Goal: Information Seeking & Learning: Learn about a topic

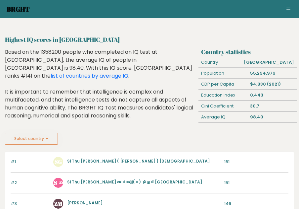
click at [19, 12] on link "Brght" at bounding box center [18, 9] width 23 height 9
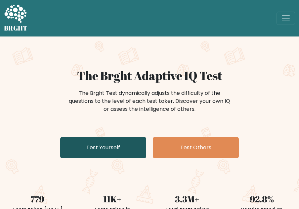
click at [107, 141] on link "Test Yourself" at bounding box center [103, 147] width 86 height 21
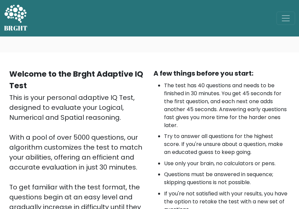
click at [149, 117] on div "Welcome to the Brght Adaptive IQ Test This is your personal adaptive IQ Test, d…" at bounding box center [77, 174] width 144 height 213
click at [157, 111] on ul "The test has 40 questions and needs to be finished in 30 minutes. You get 45 se…" at bounding box center [222, 147] width 136 height 132
click at [60, 124] on div "This is your personal adaptive IQ Test, designed to evaluate your Logical, Nume…" at bounding box center [77, 186] width 136 height 189
drag, startPoint x: 63, startPoint y: 122, endPoint x: 57, endPoint y: 139, distance: 17.2
click at [57, 139] on div "This is your personal adaptive IQ Test, designed to evaluate your Logical, Nume…" at bounding box center [77, 186] width 136 height 189
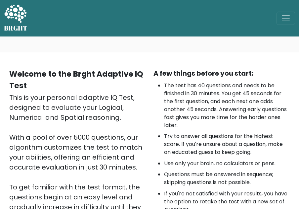
click at [185, 53] on div "Welcome to the Brght Adaptive IQ Test This is your personal adaptive IQ Test, d…" at bounding box center [149, 177] width 299 height 250
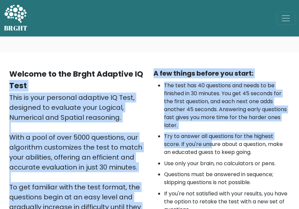
drag, startPoint x: 149, startPoint y: 74, endPoint x: 212, endPoint y: 130, distance: 84.4
click at [213, 142] on div "Welcome to the Brght Adaptive IQ Test This is your personal adaptive IQ Test, d…" at bounding box center [149, 177] width 289 height 218
click at [203, 109] on li "The test has 40 questions and needs to be finished in 30 minutes. You get 45 se…" at bounding box center [227, 105] width 126 height 48
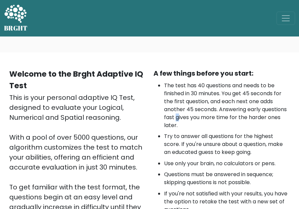
click at [177, 115] on li "The test has 40 questions and needs to be finished in 30 minutes. You get 45 se…" at bounding box center [227, 105] width 126 height 48
click at [200, 96] on li "The test has 40 questions and needs to be finished in 30 minutes. You get 45 se…" at bounding box center [227, 105] width 126 height 48
click at [240, 116] on li "The test has 40 questions and needs to be finished in 30 minutes. You get 45 se…" at bounding box center [227, 105] width 126 height 48
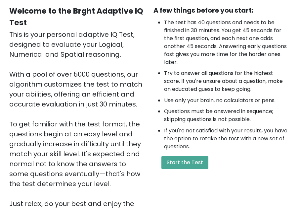
scroll to position [64, 0]
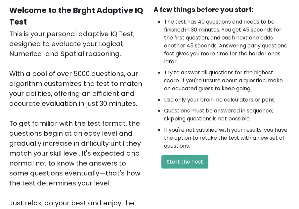
click at [107, 122] on div "This is your personal adaptive IQ Test, designed to evaluate your Logical, Nume…" at bounding box center [77, 123] width 136 height 189
click at [67, 73] on div "This is your personal adaptive IQ Test, designed to evaluate your Logical, Nume…" at bounding box center [77, 123] width 136 height 189
click at [102, 74] on div "This is your personal adaptive IQ Test, designed to evaluate your Logical, Nume…" at bounding box center [77, 123] width 136 height 189
click at [105, 103] on div "This is your personal adaptive IQ Test, designed to evaluate your Logical, Nume…" at bounding box center [77, 123] width 136 height 189
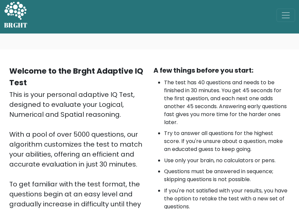
scroll to position [0, 0]
